Goal: Task Accomplishment & Management: Complete application form

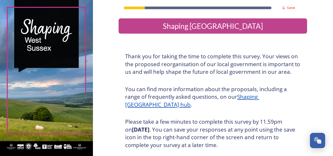
scroll to position [74, 0]
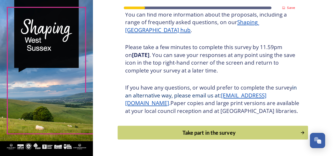
click at [213, 136] on div "Take part in the survey" at bounding box center [209, 132] width 177 height 8
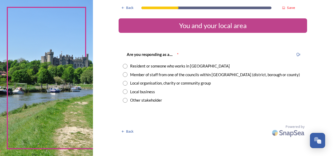
click at [167, 65] on div "Resident or someone who works in [GEOGRAPHIC_DATA]" at bounding box center [180, 66] width 100 height 6
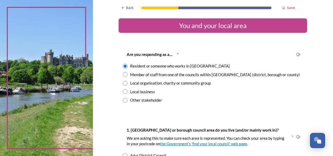
click at [253, 73] on div "Member of staff from one of the councils within [GEOGRAPHIC_DATA] (district, bo…" at bounding box center [215, 75] width 170 height 6
radio input "false"
radio input "true"
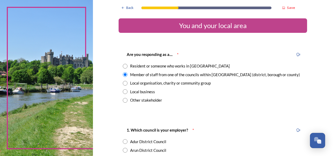
click at [201, 65] on div "Resident or someone who works in [GEOGRAPHIC_DATA]" at bounding box center [180, 66] width 100 height 6
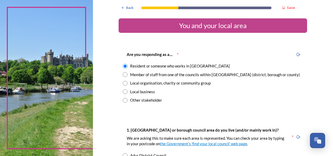
click at [212, 75] on div "Member of staff from one of the councils within [GEOGRAPHIC_DATA] (district, bo…" at bounding box center [215, 75] width 170 height 6
radio input "false"
radio input "true"
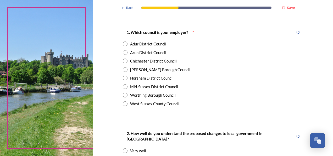
scroll to position [114, 0]
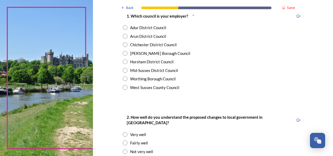
click at [147, 53] on div "[PERSON_NAME] Borough Council" at bounding box center [160, 53] width 60 height 6
radio input "true"
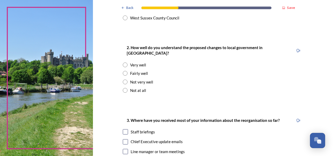
scroll to position [188, 0]
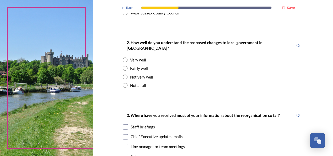
click at [140, 65] on div "Fairly well" at bounding box center [139, 68] width 18 height 6
radio input "true"
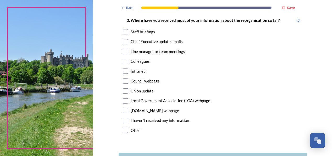
scroll to position [285, 0]
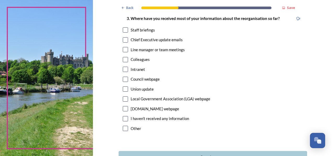
click at [151, 37] on div "3. Where have you received most of your information about the reorganisation so…" at bounding box center [213, 74] width 189 height 128
click at [149, 37] on div "3. Where have you received most of your information about the reorganisation so…" at bounding box center [213, 74] width 189 height 128
click at [126, 37] on div "Chief Executive update emails" at bounding box center [213, 40] width 180 height 6
checkbox input "true"
click at [125, 67] on input "checkbox" at bounding box center [125, 69] width 5 height 5
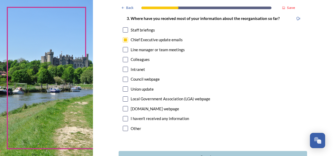
checkbox input "true"
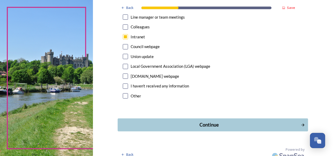
click at [217, 121] on div "Continue" at bounding box center [209, 124] width 177 height 7
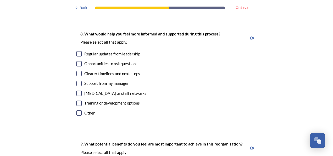
scroll to position [1017, 0]
